Goal: Information Seeking & Learning: Compare options

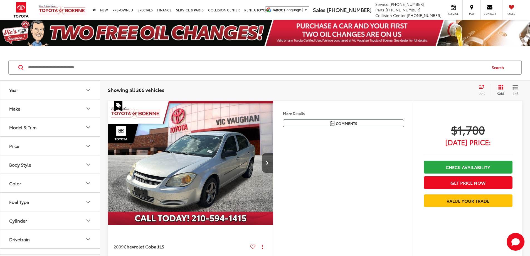
click at [23, 107] on button "Make" at bounding box center [50, 108] width 100 height 18
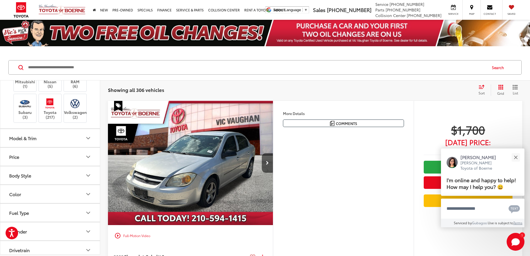
scroll to position [139, 0]
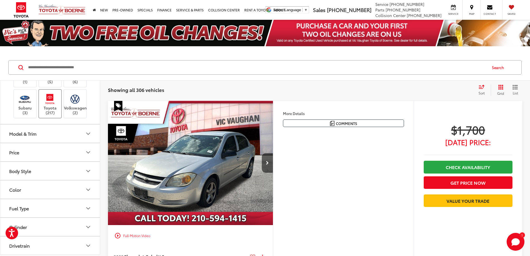
click at [48, 105] on img at bounding box center [49, 98] width 15 height 13
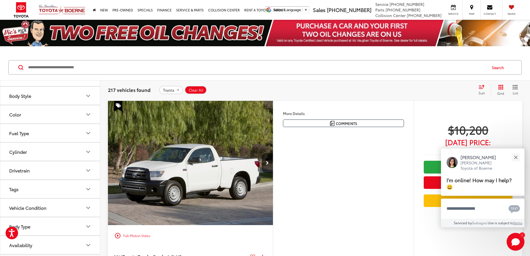
scroll to position [223, 0]
click at [71, 67] on button "Model & Trim" at bounding box center [50, 58] width 100 height 18
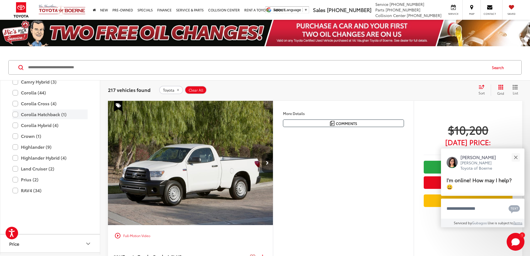
scroll to position [334, 0]
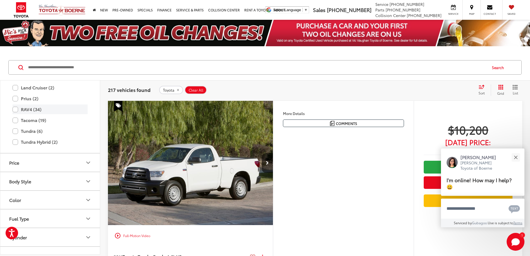
click at [44, 114] on label "RAV4 (34)" at bounding box center [50, 109] width 75 height 10
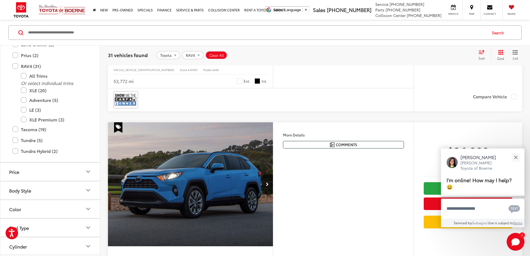
scroll to position [1280, 0]
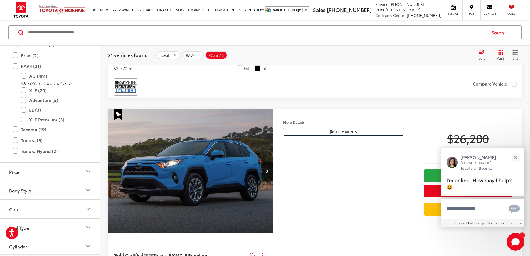
click at [0, 0] on button "More..." at bounding box center [0, 0] width 0 height 0
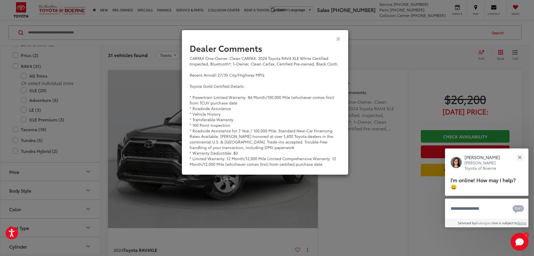
click at [386, 216] on div "Dealer Comments CARFAX One-Owner. Clean CARFAX. 2024 Toyota RAV4 XLE White Cert…" at bounding box center [267, 128] width 534 height 256
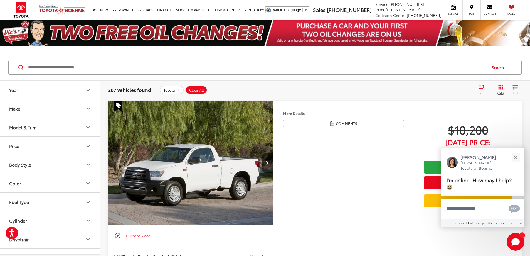
click at [46, 108] on button "Make" at bounding box center [50, 108] width 100 height 18
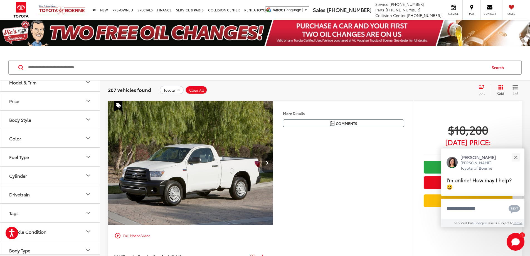
click at [75, 37] on img at bounding box center [75, 37] width 0 height 0
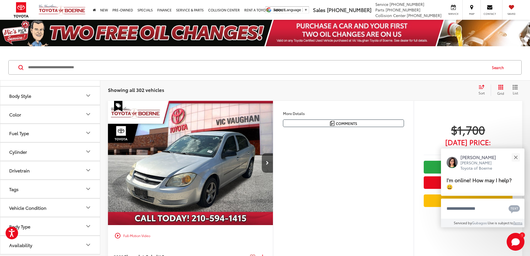
scroll to position [268, 0]
click at [58, 67] on button "Model & Trim" at bounding box center [50, 58] width 100 height 18
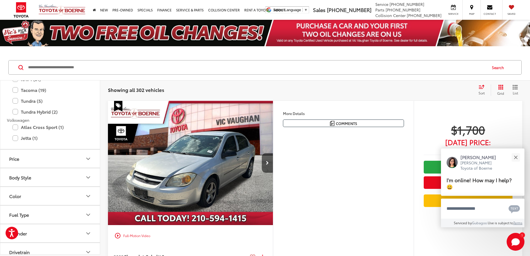
scroll to position [1131, 0]
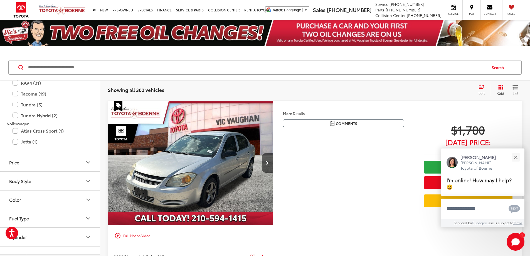
click at [32, 44] on label "Highlander (7)" at bounding box center [50, 39] width 75 height 10
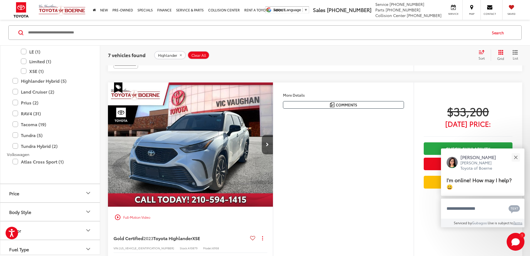
scroll to position [501, 0]
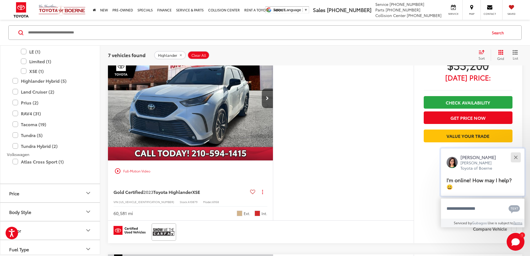
click at [516, 155] on button "Close" at bounding box center [516, 157] width 12 height 12
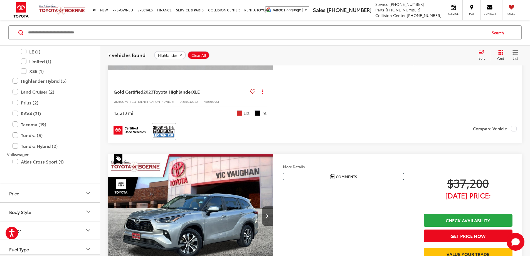
scroll to position [807, 0]
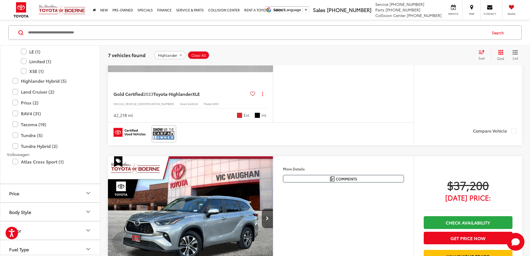
click at [273, 20] on button "Next image" at bounding box center [267, 9] width 11 height 19
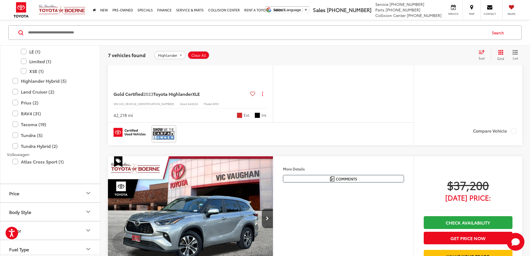
scroll to position [0, 211]
click at [273, 20] on button "Next image" at bounding box center [267, 9] width 11 height 19
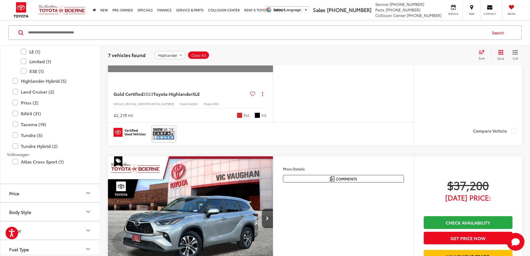
scroll to position [0, 1055]
click at [273, 72] on div "View More" at bounding box center [190, 10] width 166 height 124
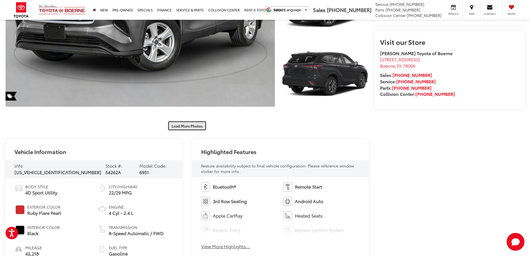
click at [184, 126] on button "Load More Photos" at bounding box center [187, 126] width 39 height 10
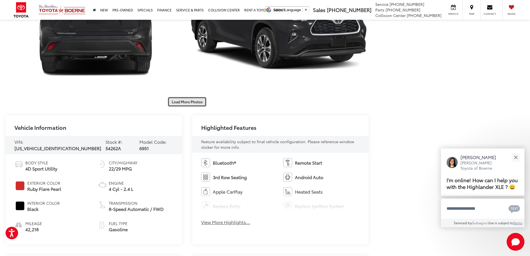
scroll to position [445, 0]
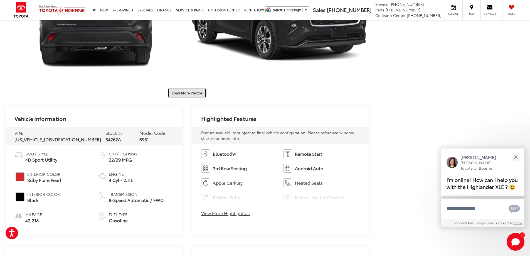
click at [188, 93] on button "Load More Photos" at bounding box center [187, 93] width 39 height 10
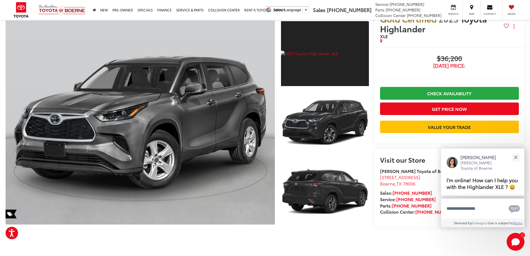
scroll to position [0, 0]
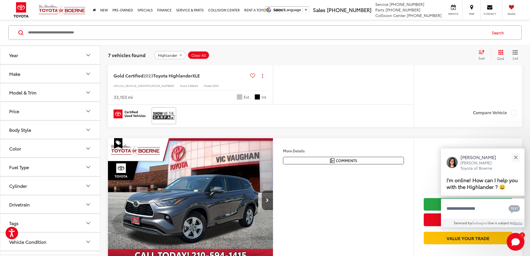
scroll to position [1036, 0]
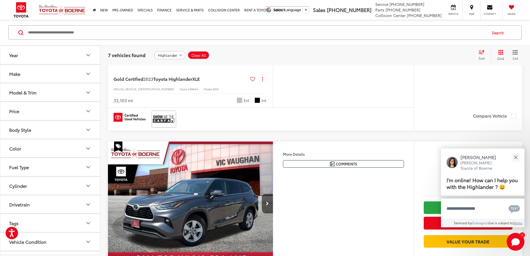
scroll to position [0, 844]
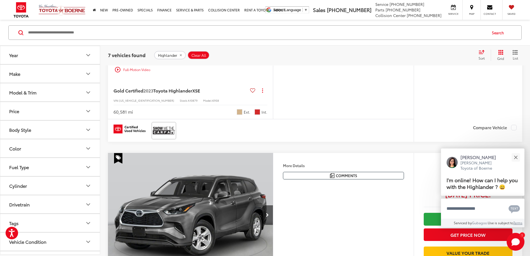
scroll to position [508, 0]
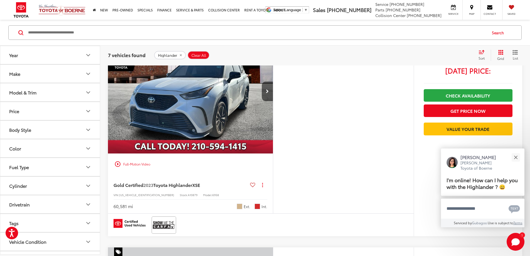
click at [55, 91] on button "Model & Trim" at bounding box center [50, 92] width 100 height 18
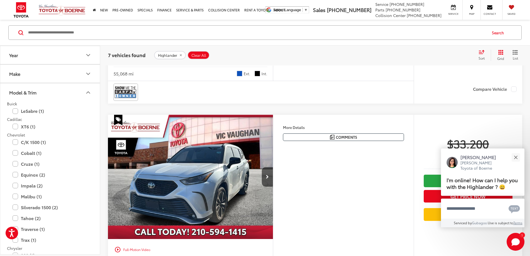
scroll to position [341, 0]
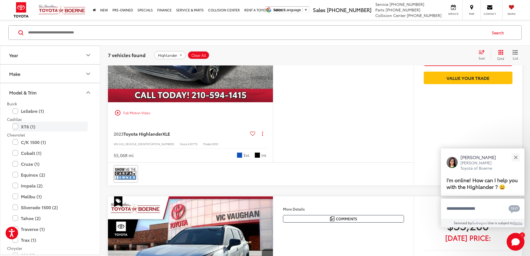
click at [83, 122] on label "XT6 (1)" at bounding box center [50, 127] width 75 height 10
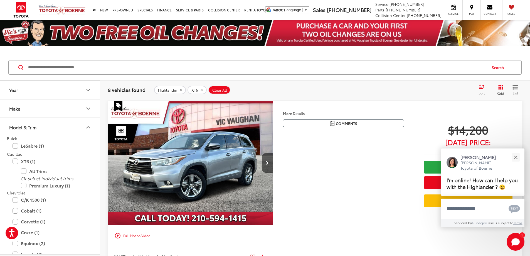
click at [88, 69] on input "Search by Make, Model, or Keyword" at bounding box center [257, 67] width 459 height 13
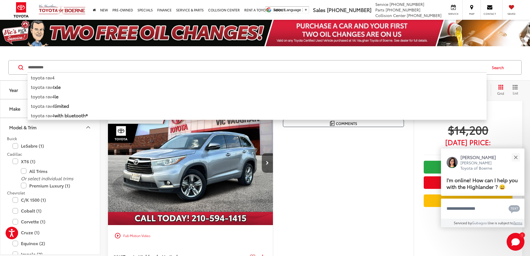
type input "**********"
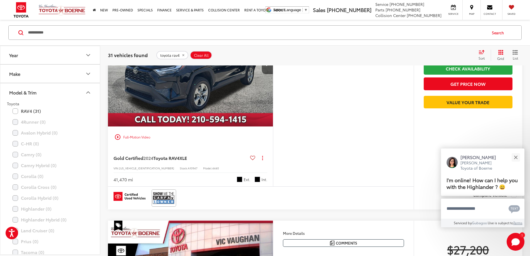
scroll to position [2003, 0]
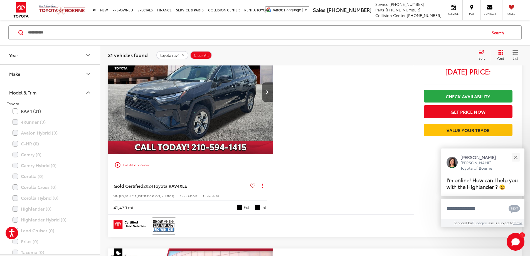
scroll to position [0, 633]
